Goal: Book appointment/travel/reservation

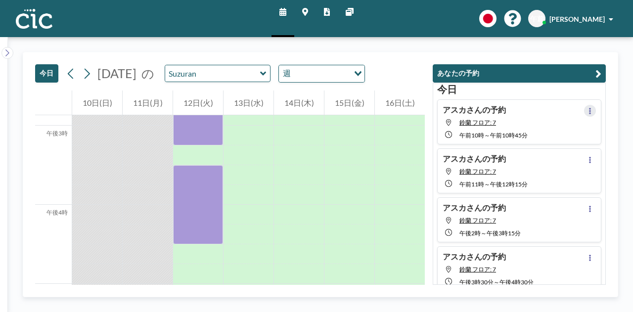
click at [588, 112] on icon at bounding box center [590, 111] width 4 height 6
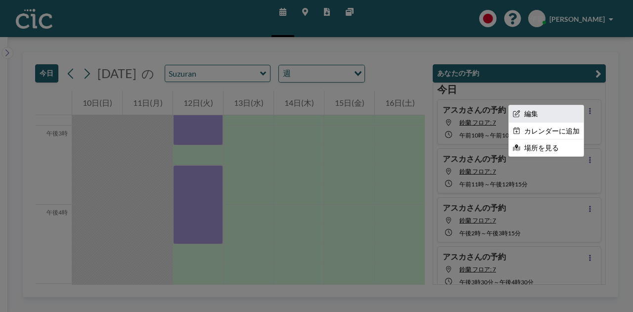
click at [542, 113] on li "編集" at bounding box center [546, 113] width 75 height 17
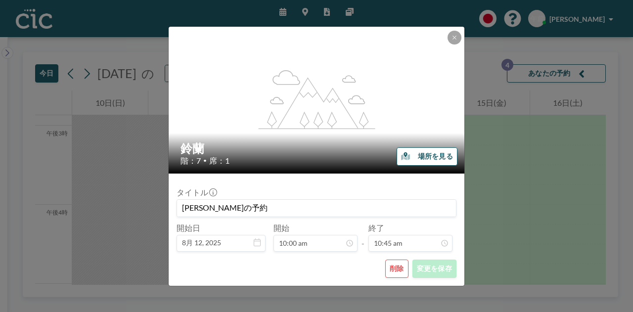
click at [393, 269] on font "削除" at bounding box center [397, 268] width 14 height 8
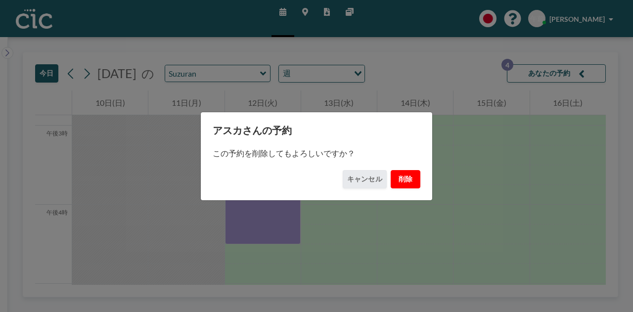
click at [414, 177] on button "削除" at bounding box center [406, 179] width 30 height 18
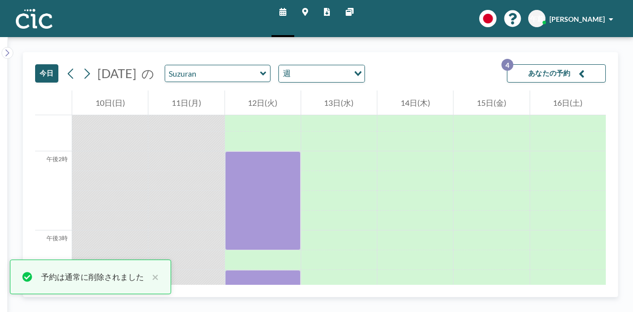
scroll to position [1071, 0]
click at [260, 74] on input "text" at bounding box center [212, 73] width 95 height 16
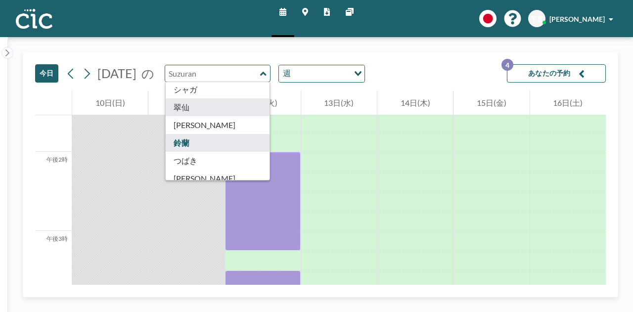
scroll to position [394, 0]
type input "Suisen"
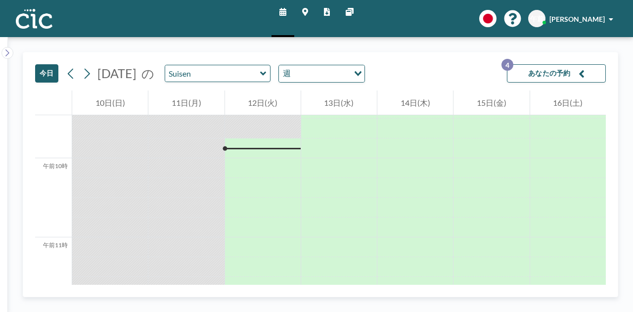
scroll to position [752, 0]
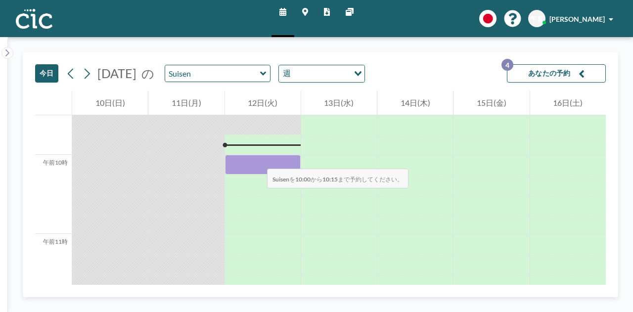
click at [257, 159] on div at bounding box center [263, 165] width 76 height 20
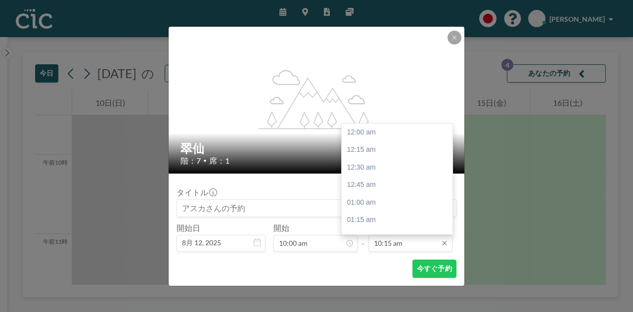
scroll to position [722, 0]
click at [398, 245] on input "10:15 am" at bounding box center [410, 243] width 84 height 17
click at [406, 169] on div "午前10時45分" at bounding box center [400, 168] width 116 height 18
type input "10:45 am"
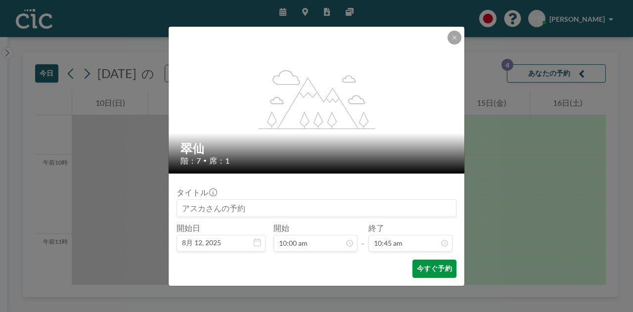
click at [434, 266] on font "今すぐ予約" at bounding box center [434, 268] width 35 height 8
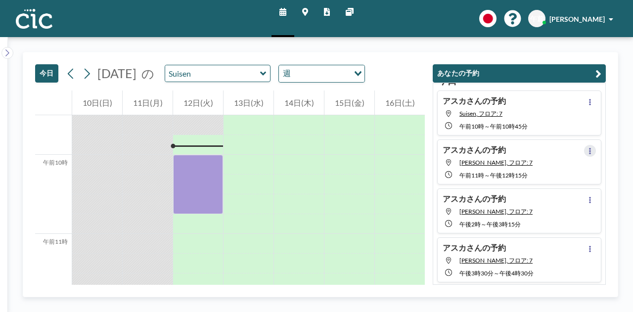
click at [589, 151] on icon at bounding box center [590, 151] width 2 height 6
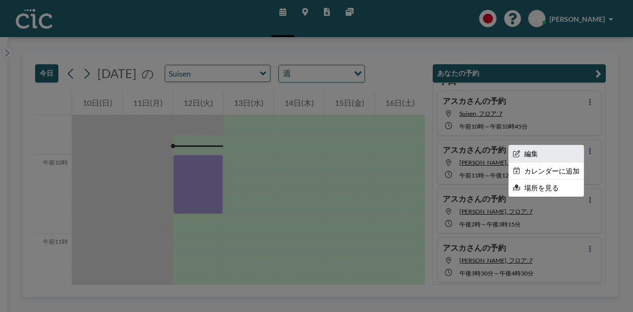
click at [543, 153] on li "編集" at bounding box center [546, 153] width 75 height 17
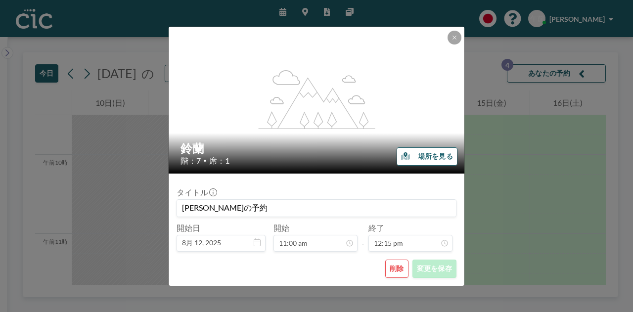
scroll to position [862, 0]
click at [395, 267] on font "削除" at bounding box center [397, 268] width 14 height 8
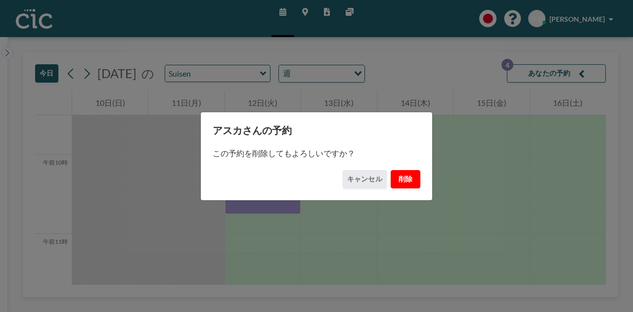
click at [405, 180] on font "削除" at bounding box center [406, 179] width 14 height 8
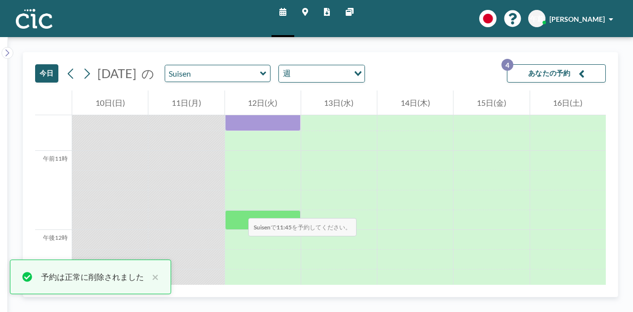
scroll to position [843, 0]
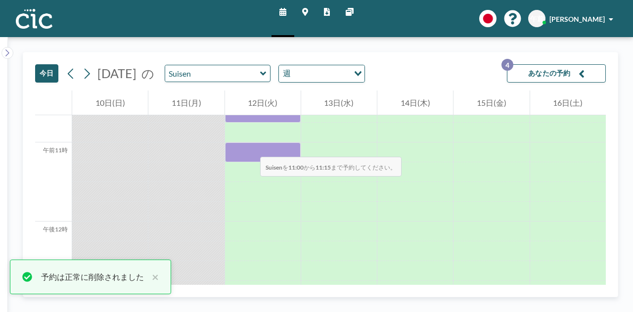
click at [250, 147] on div at bounding box center [263, 152] width 76 height 20
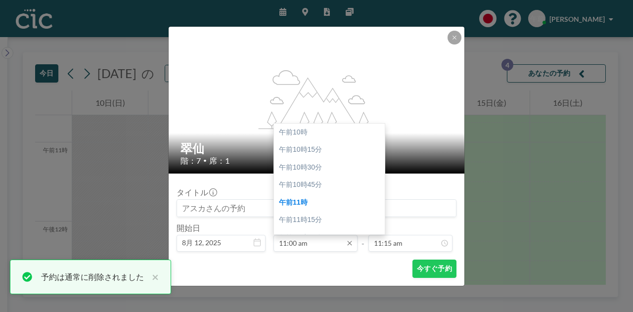
scroll to position [70, 0]
click at [332, 216] on div "午後12時15分" at bounding box center [332, 221] width 116 height 18
type input "12:15 pm"
type input "12:30 pm"
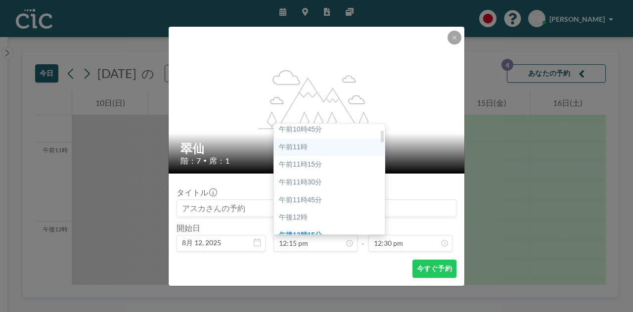
scroll to position [54, 0]
click at [322, 145] on div "午前11時" at bounding box center [332, 148] width 116 height 18
type input "11:00 am"
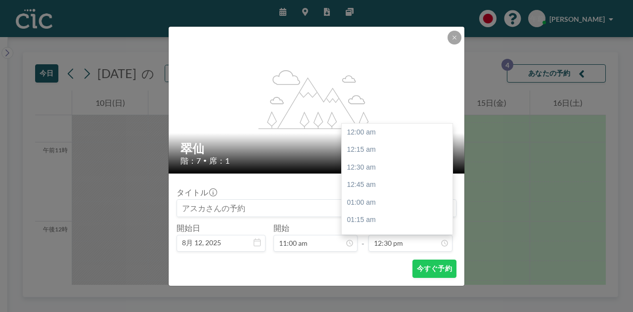
scroll to position [880, 0]
click at [404, 241] on input "12:30 pm" at bounding box center [410, 243] width 84 height 17
click at [401, 148] on div "午後12時15分" at bounding box center [400, 147] width 116 height 18
type input "12:15 pm"
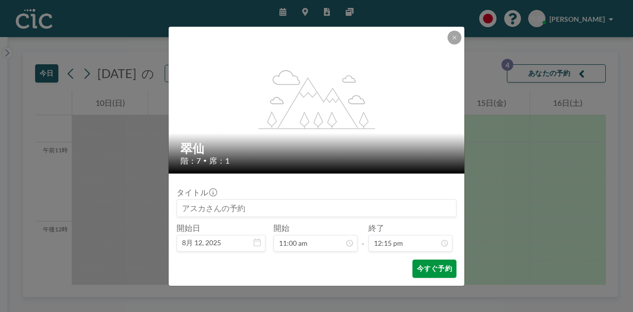
click at [427, 264] on font "今すぐ予約" at bounding box center [434, 268] width 35 height 9
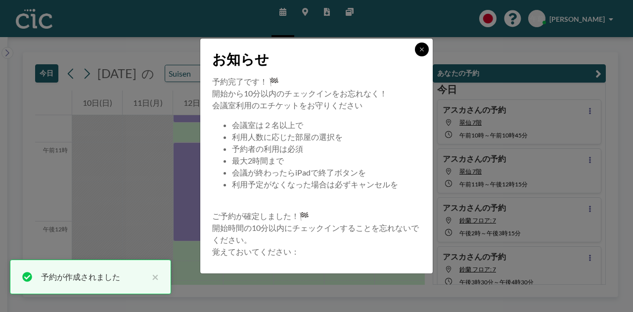
click at [424, 50] on icon at bounding box center [422, 49] width 6 height 6
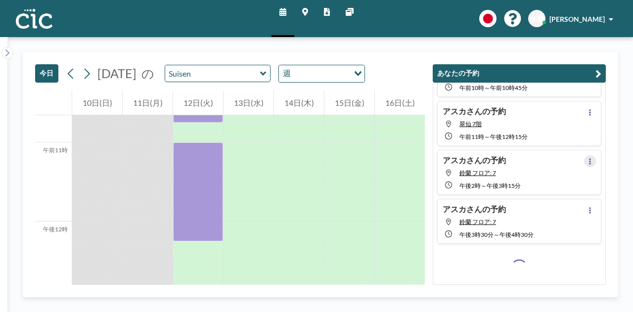
click at [588, 158] on icon at bounding box center [590, 161] width 4 height 6
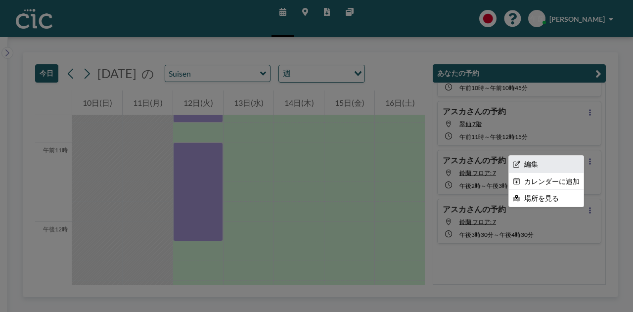
click at [539, 164] on li "編集" at bounding box center [546, 164] width 75 height 17
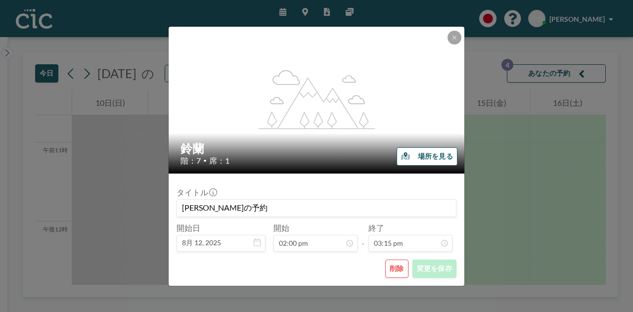
scroll to position [1074, 0]
click at [395, 270] on font "削除" at bounding box center [397, 268] width 14 height 8
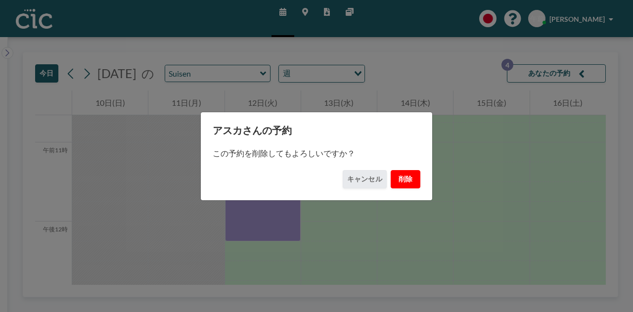
click at [413, 181] on button "削除" at bounding box center [406, 179] width 30 height 18
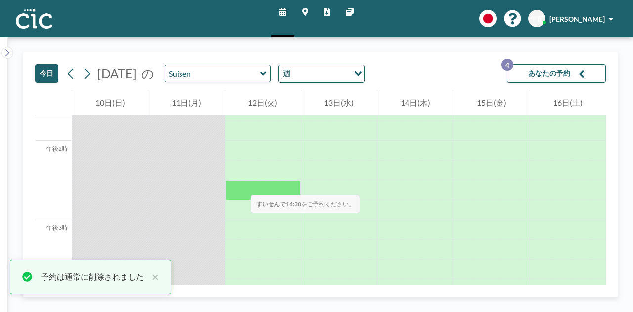
scroll to position [1083, 0]
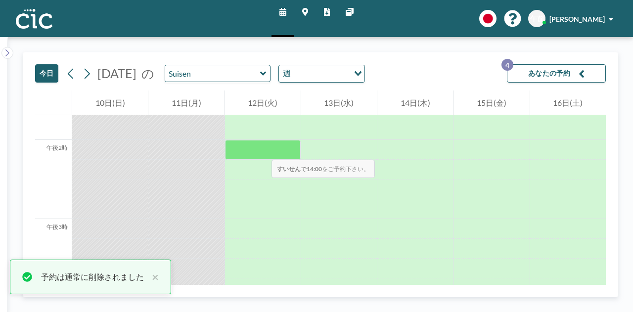
click at [262, 150] on div at bounding box center [263, 150] width 76 height 20
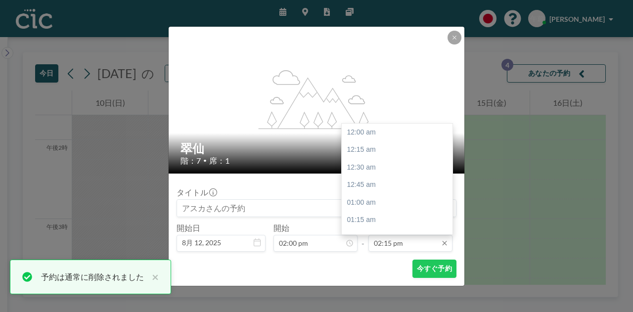
scroll to position [1003, 0]
click at [388, 238] on input "02:15 pm" at bounding box center [410, 243] width 84 height 17
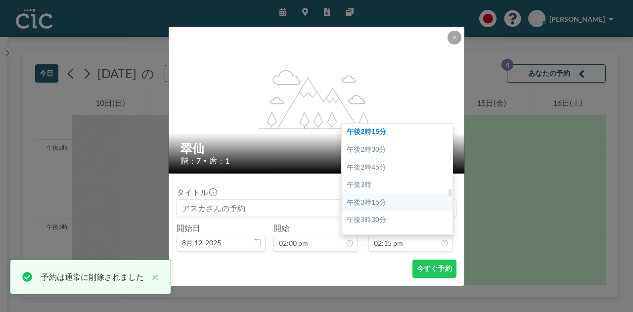
click at [384, 199] on font "午後3時15分" at bounding box center [366, 202] width 39 height 8
type input "03:15 pm"
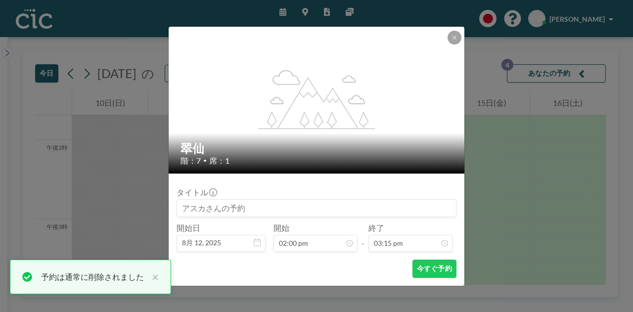
scroll to position [1074, 0]
click at [435, 271] on font "今すぐ予約" at bounding box center [434, 268] width 35 height 8
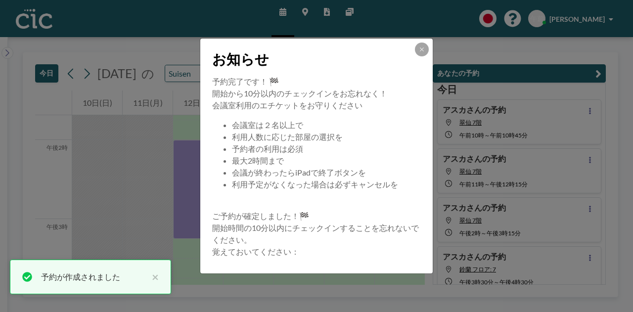
scroll to position [8, 0]
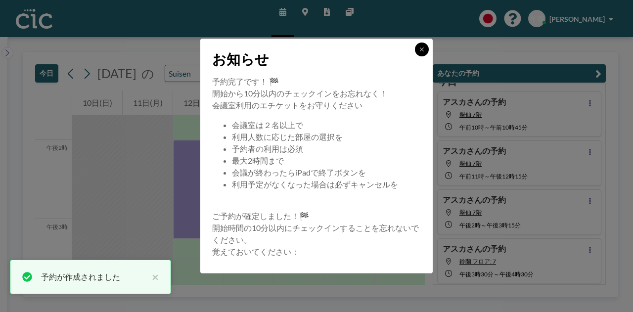
click at [420, 53] on button at bounding box center [422, 50] width 14 height 14
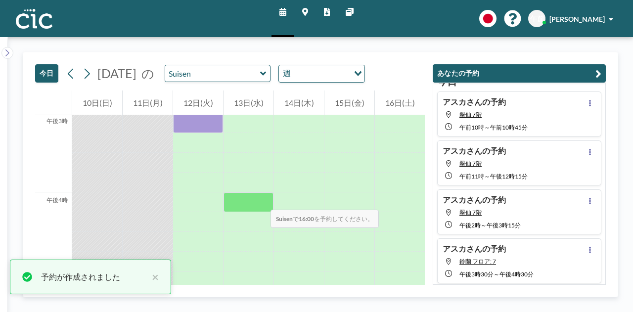
scroll to position [1190, 0]
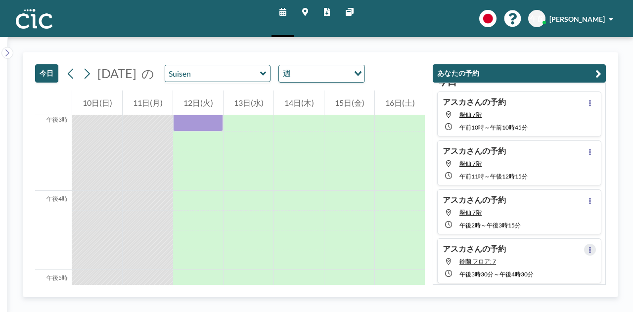
click at [589, 247] on button at bounding box center [590, 250] width 12 height 12
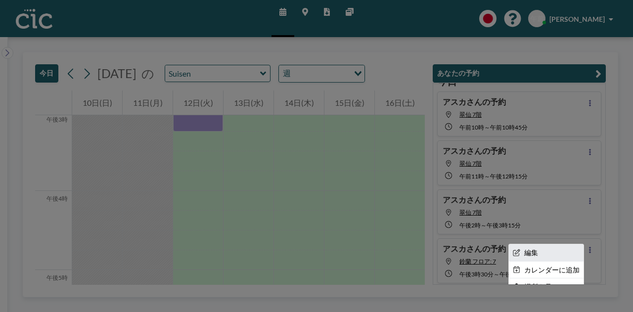
click at [555, 248] on li "編集" at bounding box center [546, 252] width 75 height 17
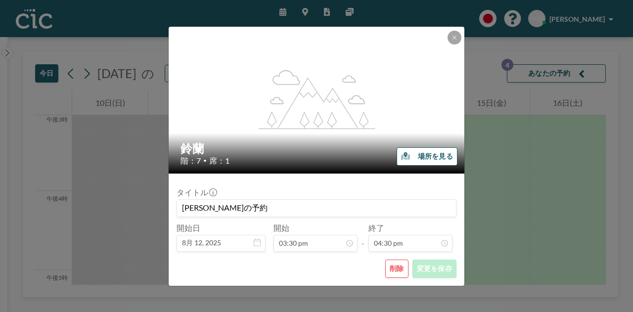
scroll to position [1162, 0]
click at [393, 266] on font "削除" at bounding box center [397, 268] width 14 height 8
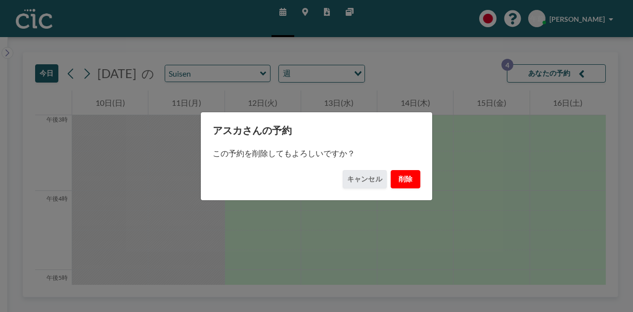
click at [401, 177] on font "削除" at bounding box center [406, 179] width 14 height 8
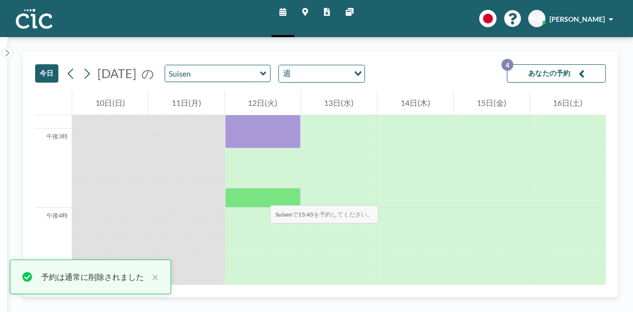
scroll to position [1154, 0]
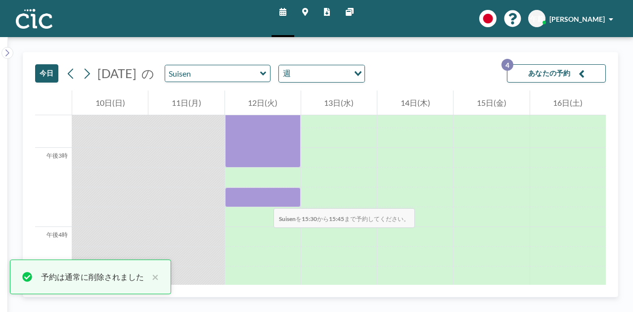
click at [264, 198] on div at bounding box center [263, 197] width 76 height 20
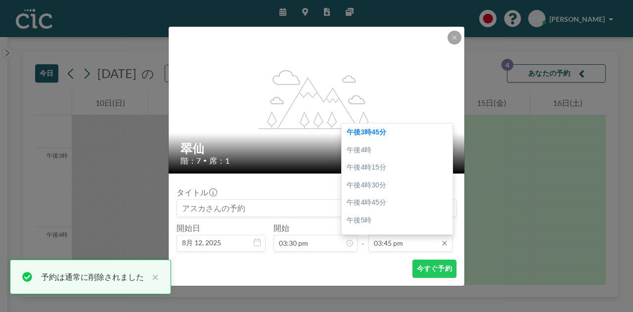
click at [391, 245] on input "03:45 pm" at bounding box center [410, 243] width 84 height 17
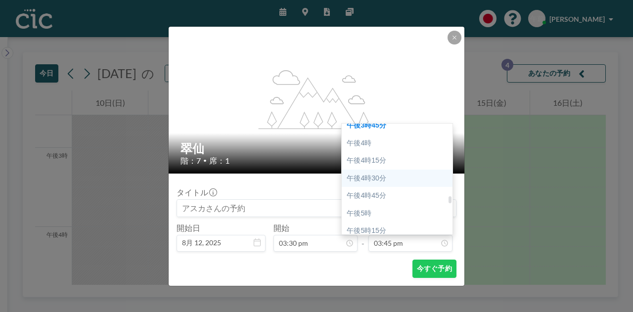
scroll to position [1115, 0]
click at [391, 180] on div "午後4時30分" at bounding box center [400, 179] width 116 height 18
type input "04:30 pm"
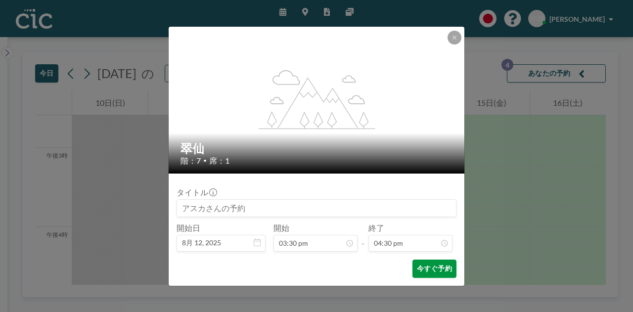
scroll to position [1162, 0]
click at [439, 266] on font "今すぐ予約" at bounding box center [434, 268] width 35 height 8
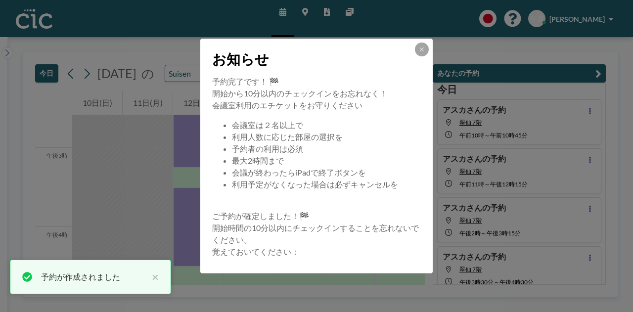
scroll to position [8, 0]
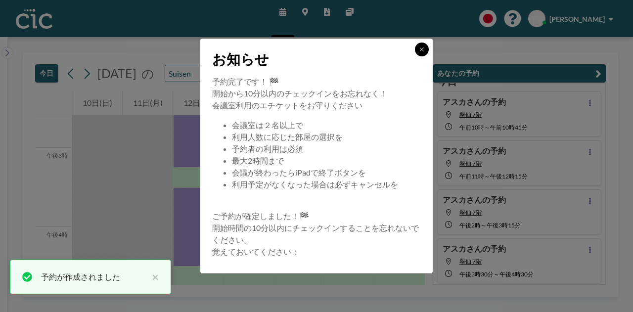
click at [423, 52] on icon at bounding box center [422, 49] width 6 height 6
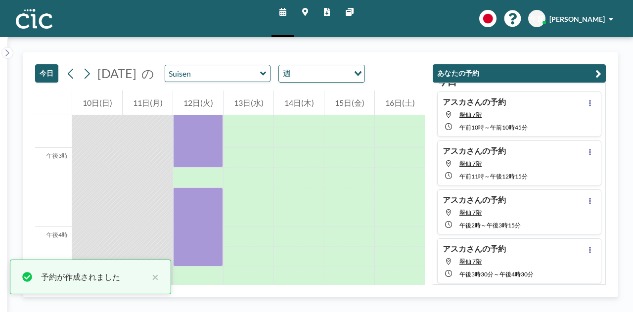
scroll to position [0, 0]
